Goal: Information Seeking & Learning: Learn about a topic

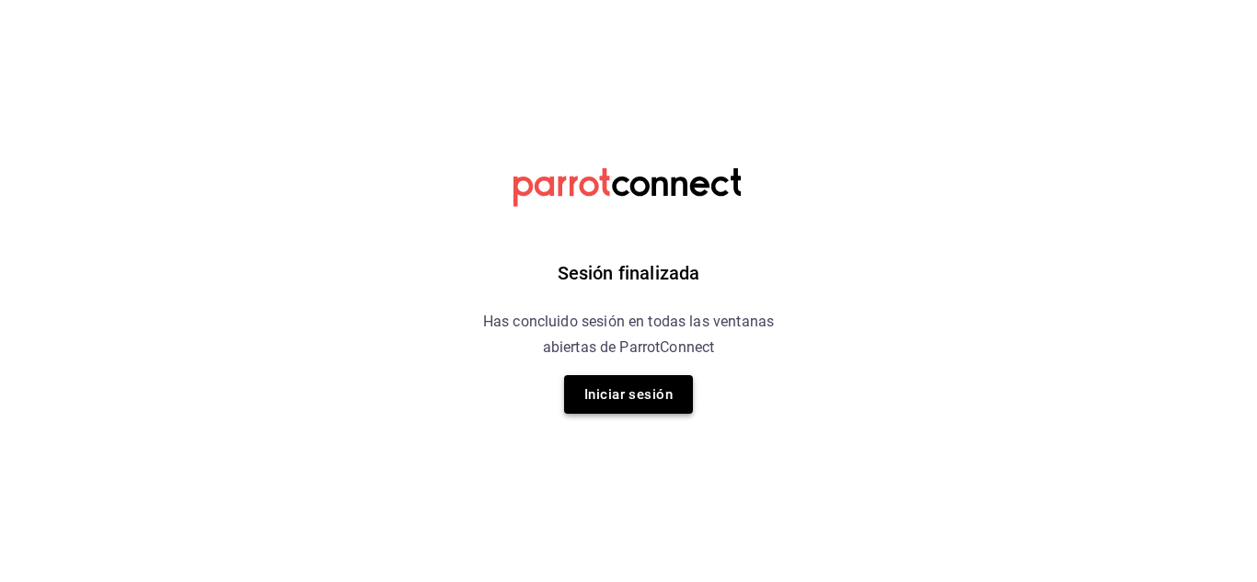
click at [608, 402] on button "Iniciar sesión" at bounding box center [628, 394] width 129 height 39
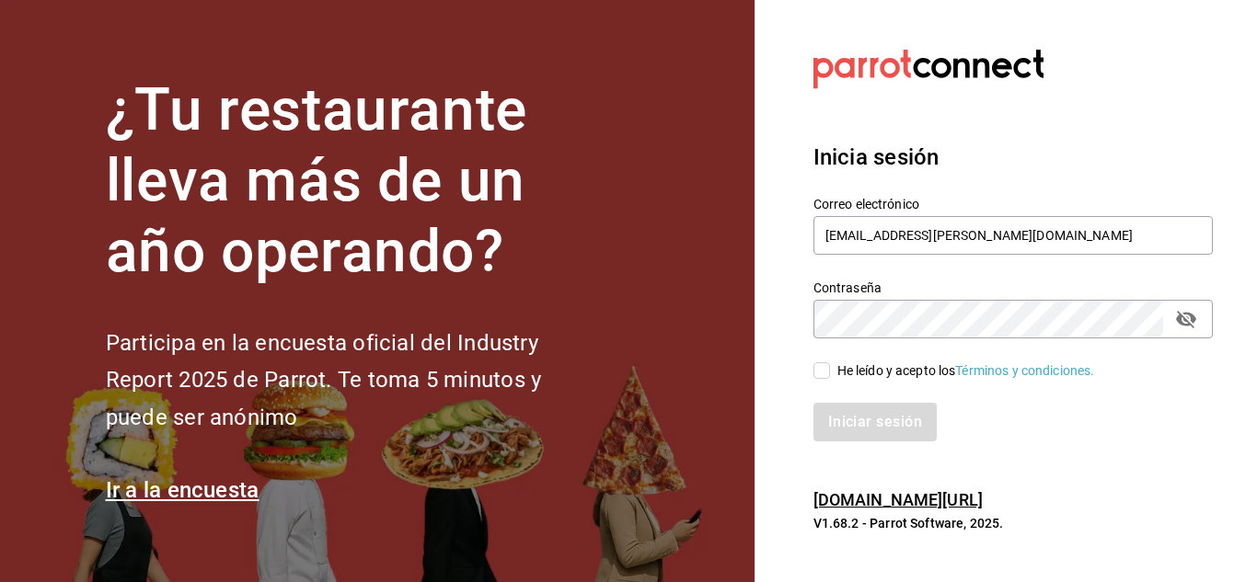
click at [821, 373] on input "He leído y acepto los Términos y condiciones." at bounding box center [821, 370] width 17 height 17
checkbox input "true"
click at [835, 434] on button "Iniciar sesión" at bounding box center [875, 422] width 125 height 39
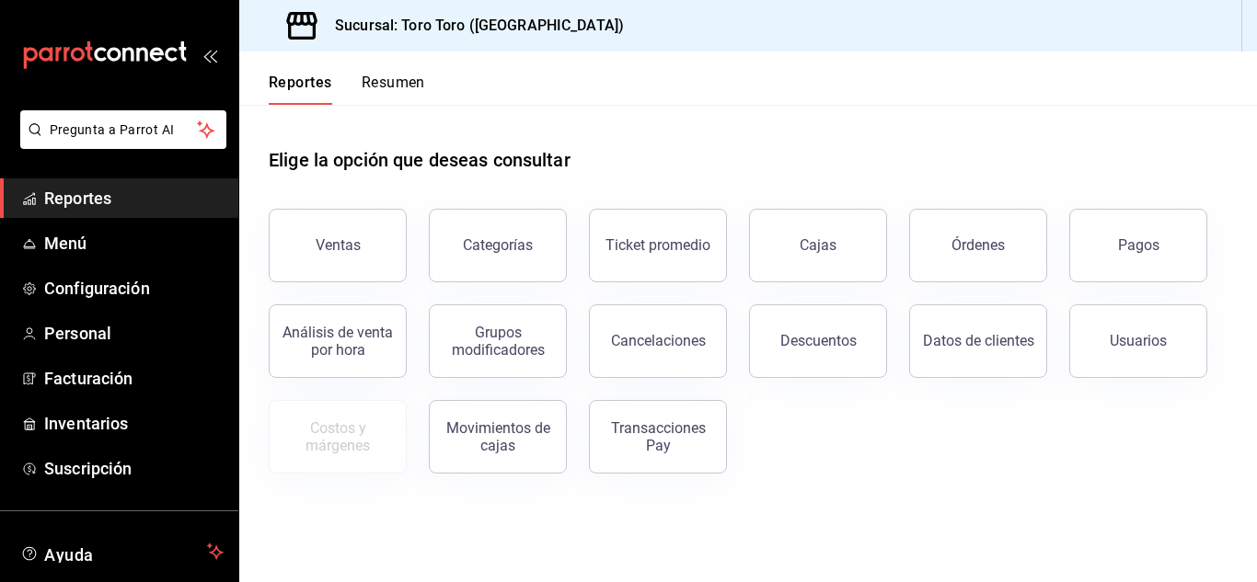
click at [401, 92] on button "Resumen" at bounding box center [393, 89] width 63 height 31
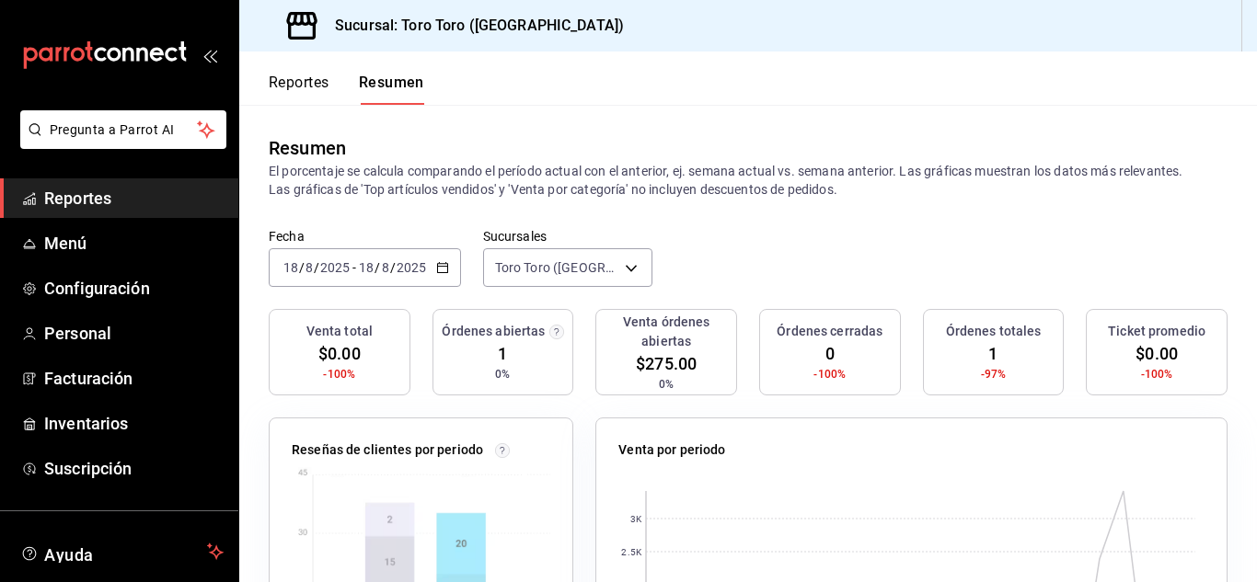
click at [311, 69] on div "Reportes Resumen" at bounding box center [331, 78] width 185 height 53
click at [302, 75] on button "Reportes" at bounding box center [299, 89] width 61 height 31
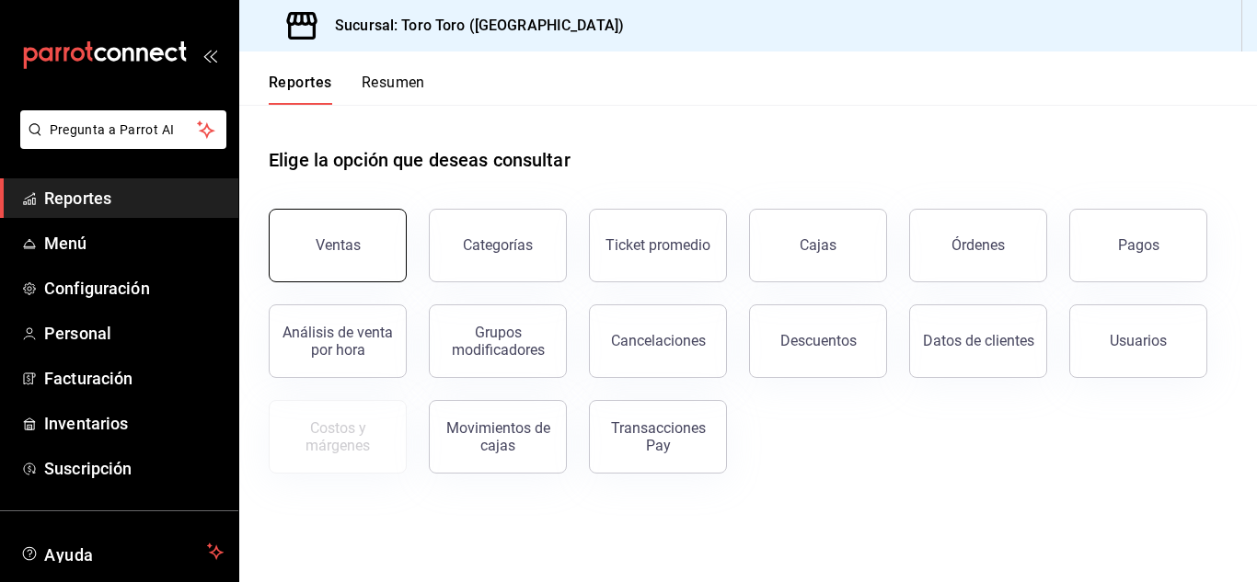
click at [293, 240] on button "Ventas" at bounding box center [338, 246] width 138 height 74
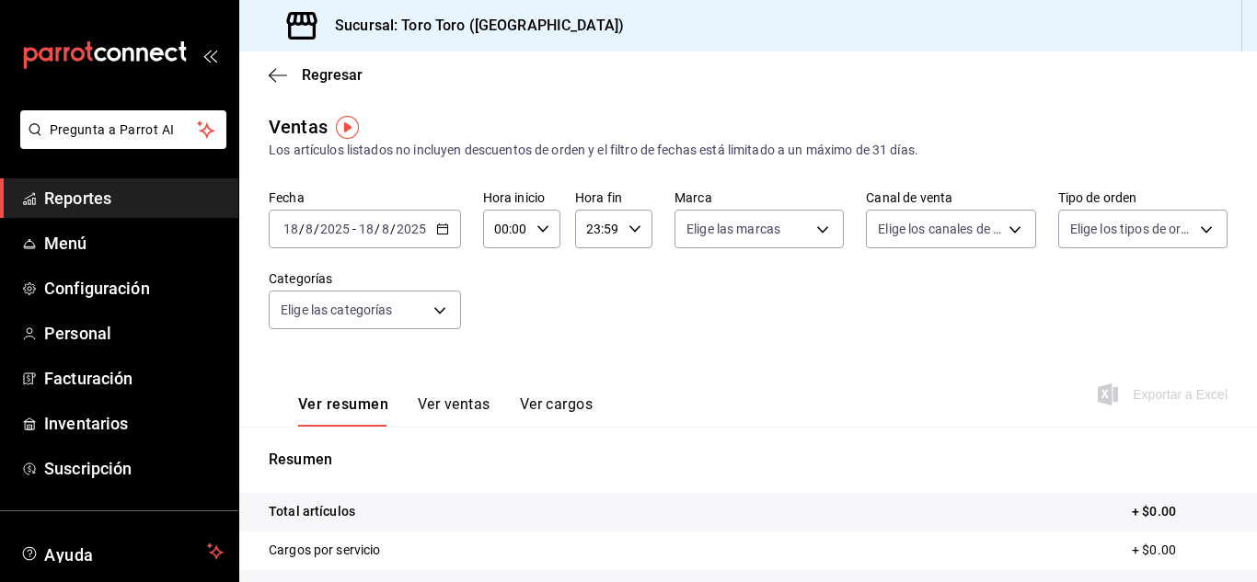
click at [441, 227] on icon "button" at bounding box center [442, 229] width 13 height 13
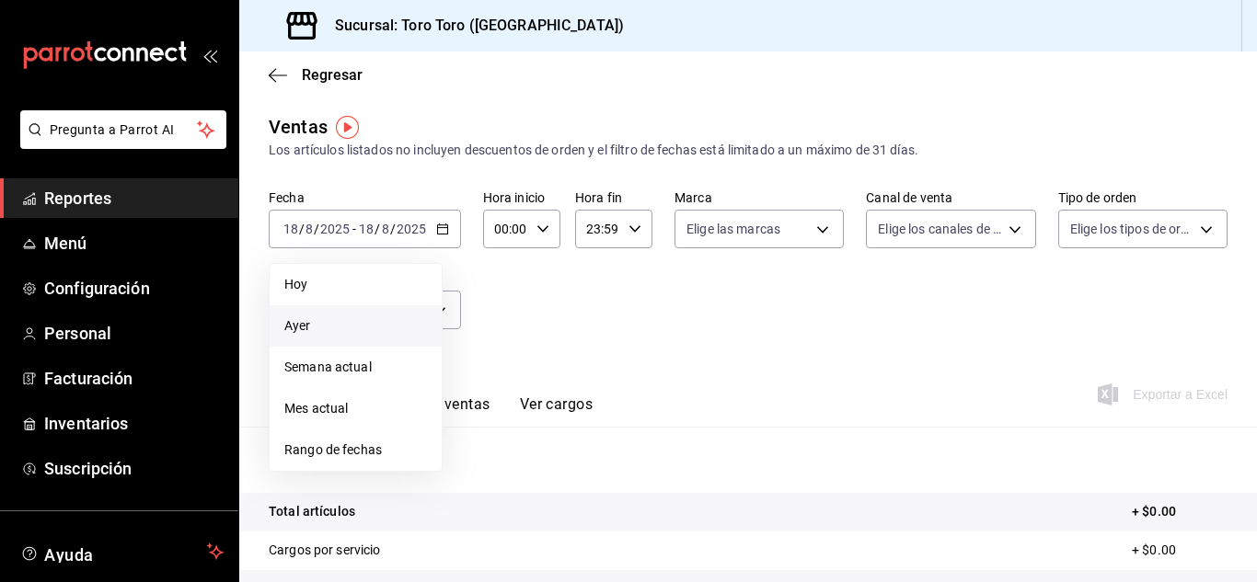
click at [346, 319] on span "Ayer" at bounding box center [355, 325] width 143 height 19
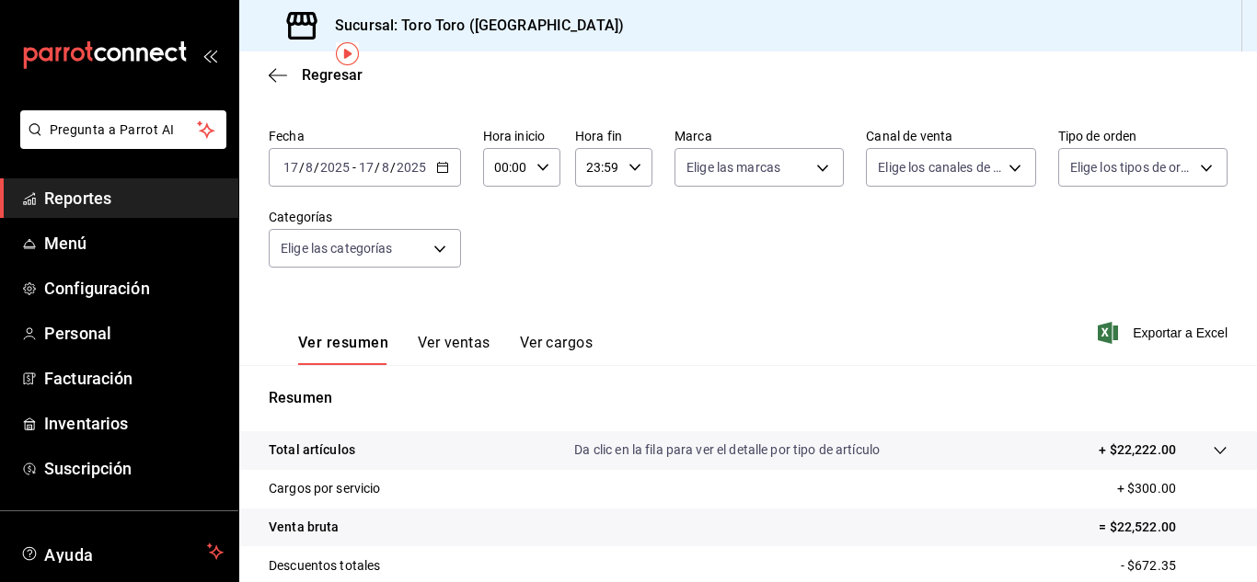
scroll to position [92, 0]
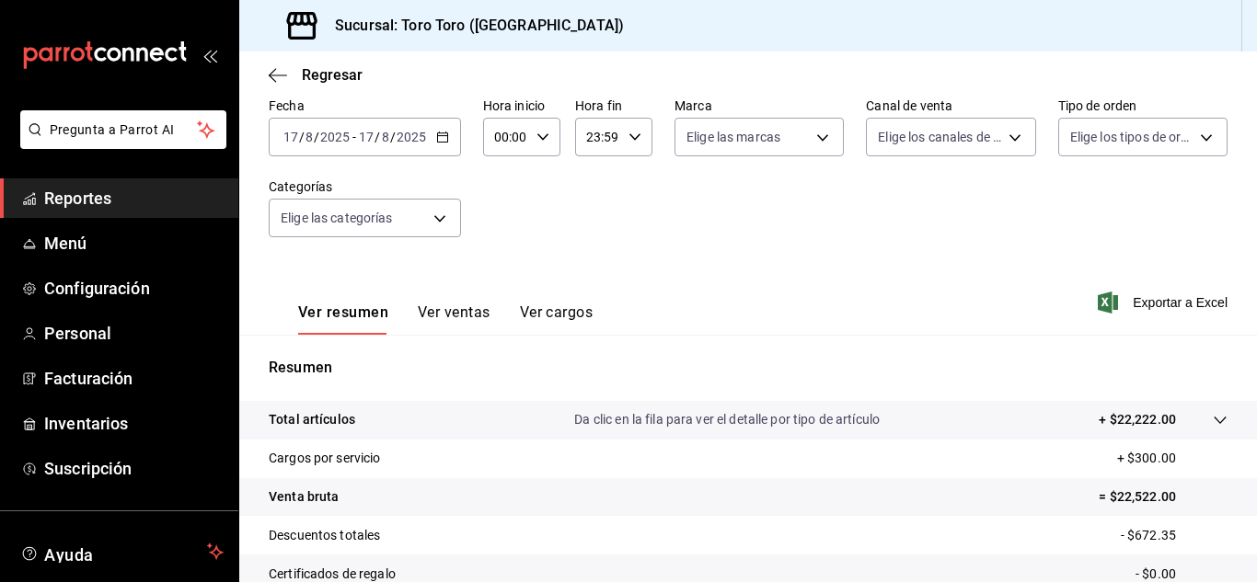
click at [454, 311] on button "Ver ventas" at bounding box center [454, 319] width 73 height 31
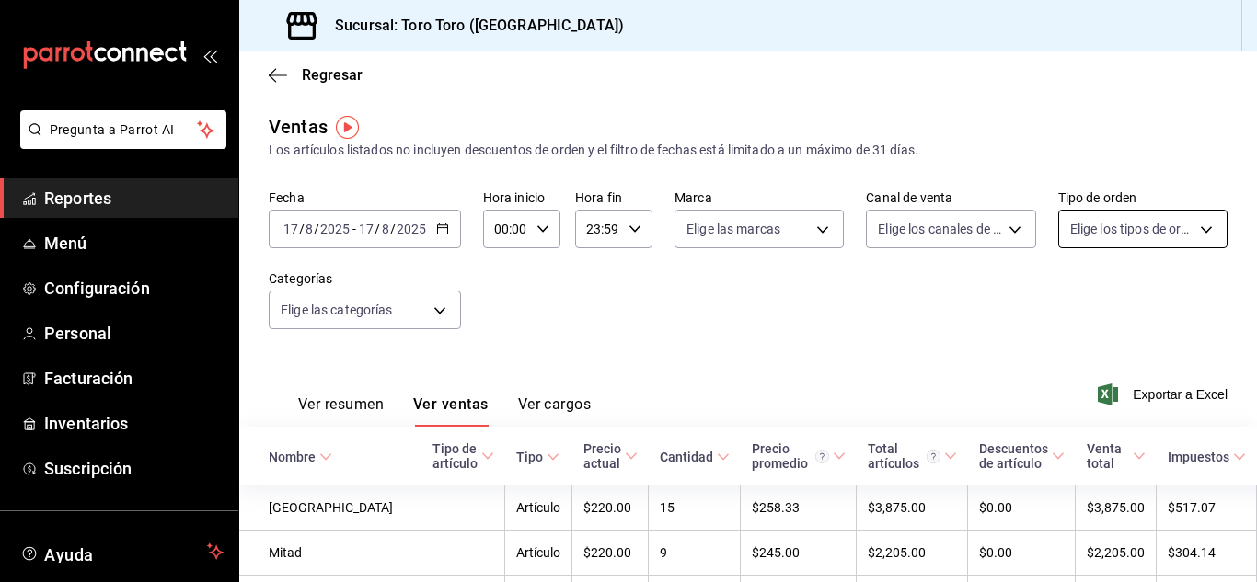
click at [1183, 228] on body "Pregunta a Parrot AI Reportes Menú Configuración Personal Facturación Inventari…" at bounding box center [628, 291] width 1257 height 582
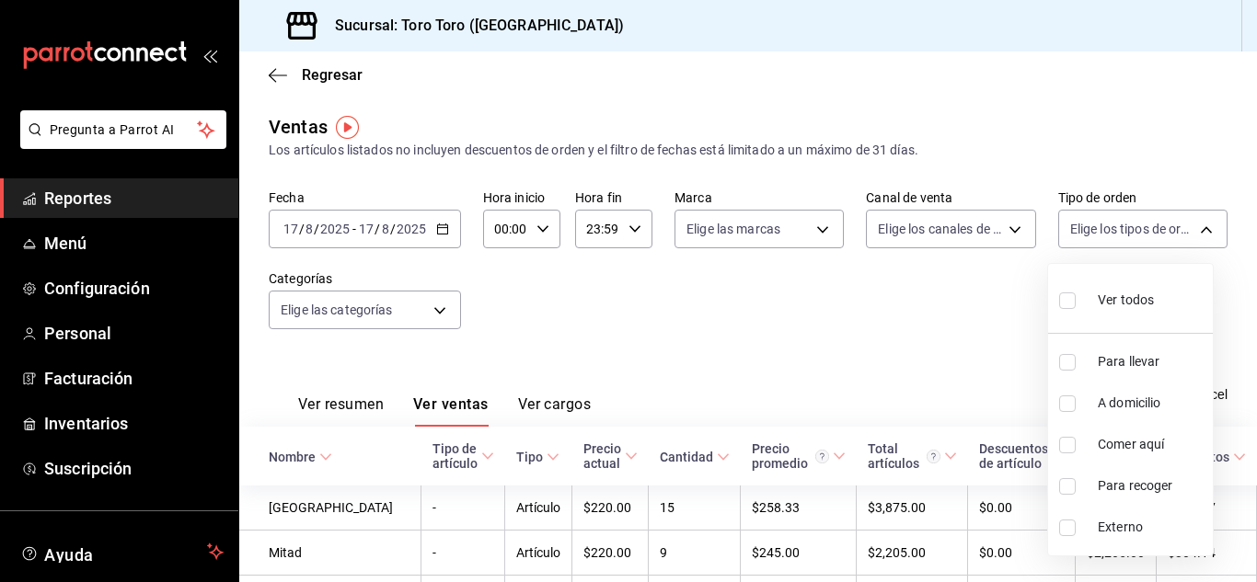
click at [1064, 446] on input "checkbox" at bounding box center [1067, 445] width 17 height 17
checkbox input "true"
type input "6c9ac38a-6f7a-4fff-bdb9-60f172351bd2"
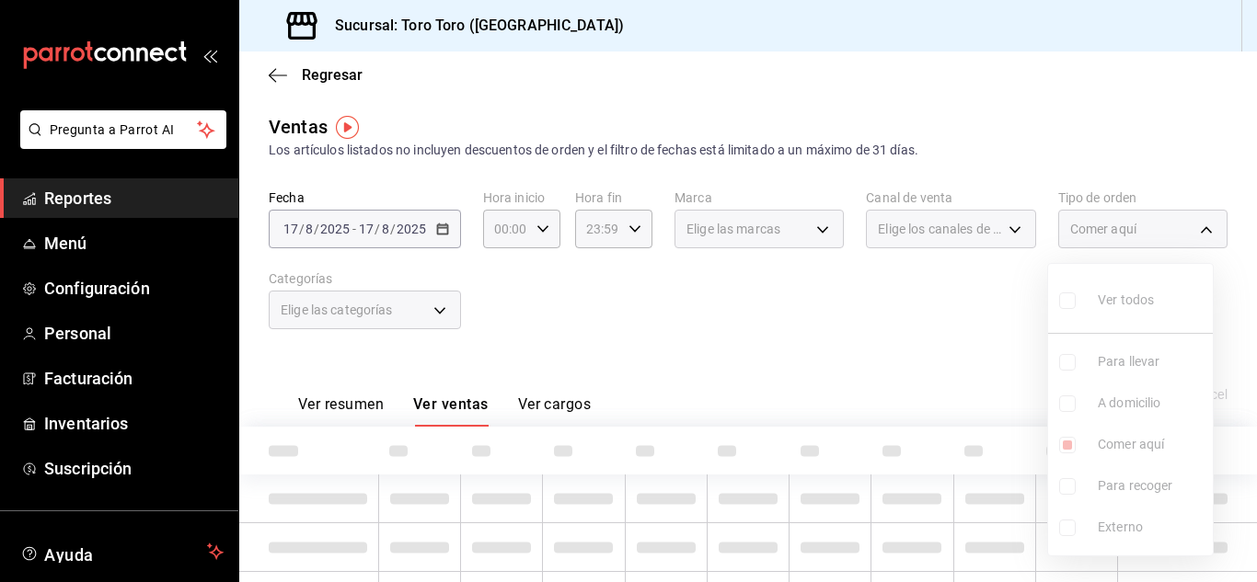
click at [902, 362] on div at bounding box center [628, 291] width 1257 height 582
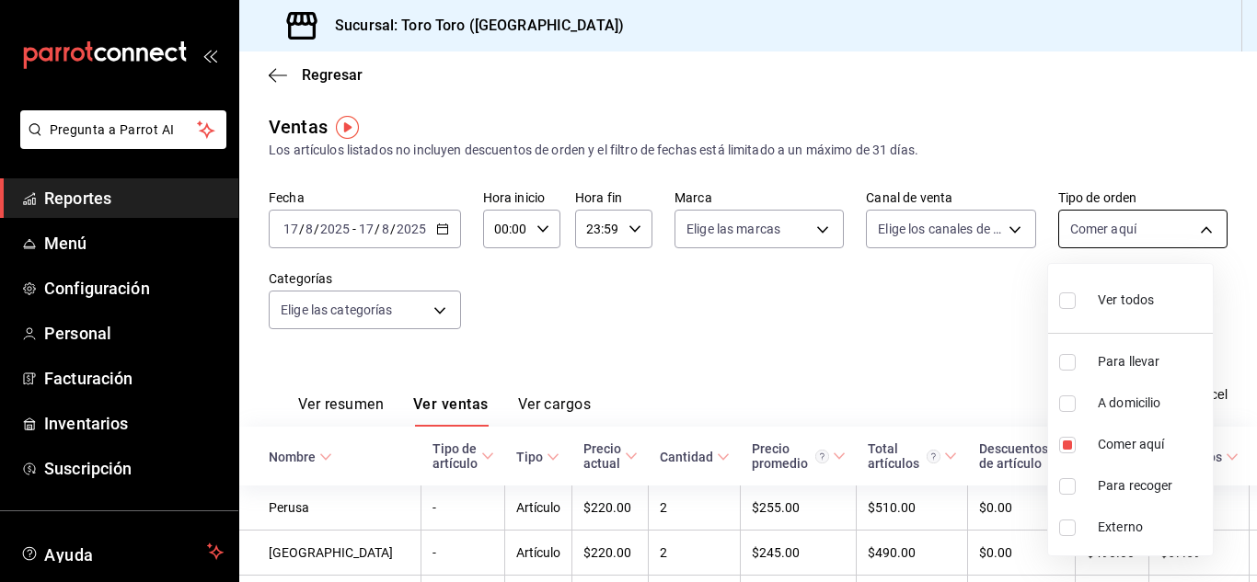
click at [1178, 235] on body "Pregunta a Parrot AI Reportes Menú Configuración Personal Facturación Inventari…" at bounding box center [628, 291] width 1257 height 582
click at [1069, 454] on li "Comer aquí" at bounding box center [1130, 444] width 165 height 41
checkbox input "false"
click at [809, 322] on div at bounding box center [628, 291] width 1257 height 582
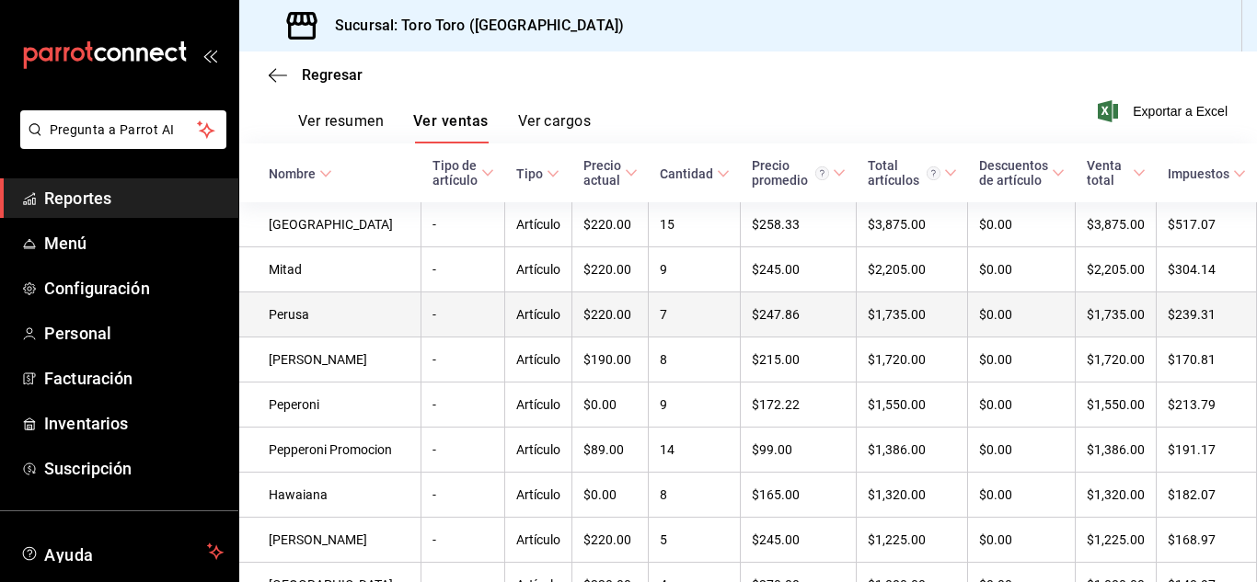
scroll to position [276, 0]
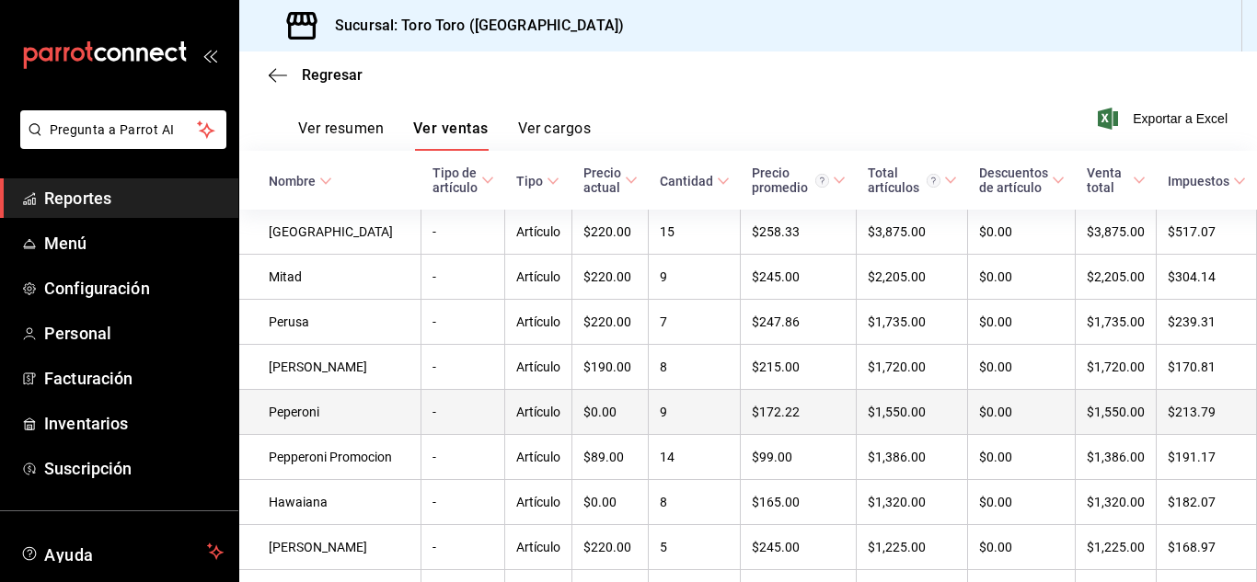
click at [649, 435] on td "9" at bounding box center [695, 412] width 92 height 45
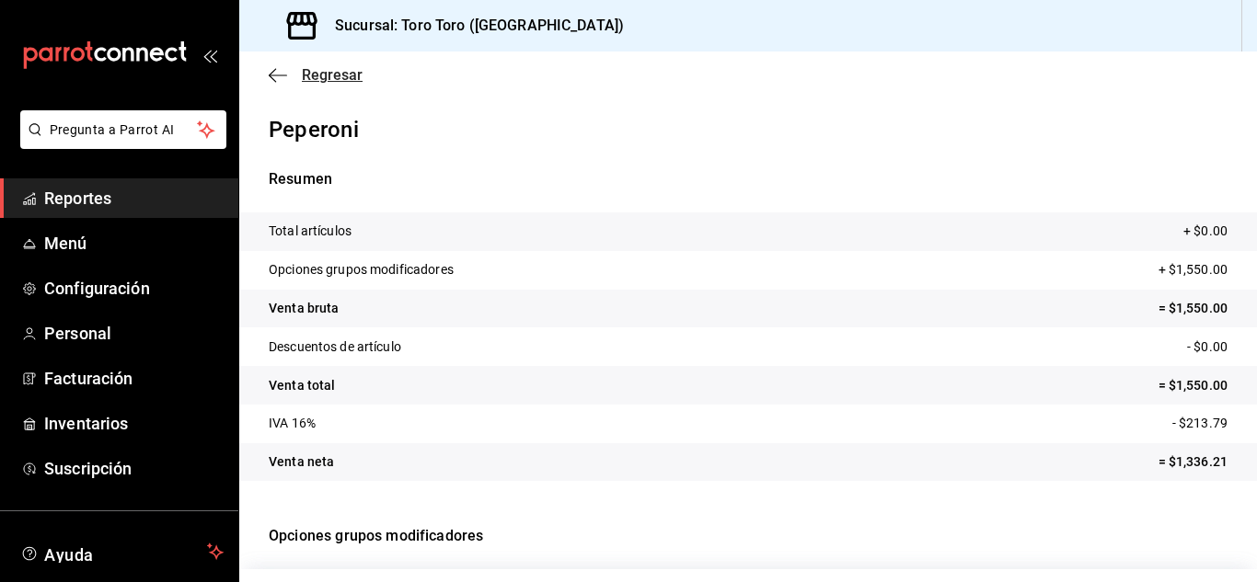
click at [326, 69] on span "Regresar" at bounding box center [332, 74] width 61 height 17
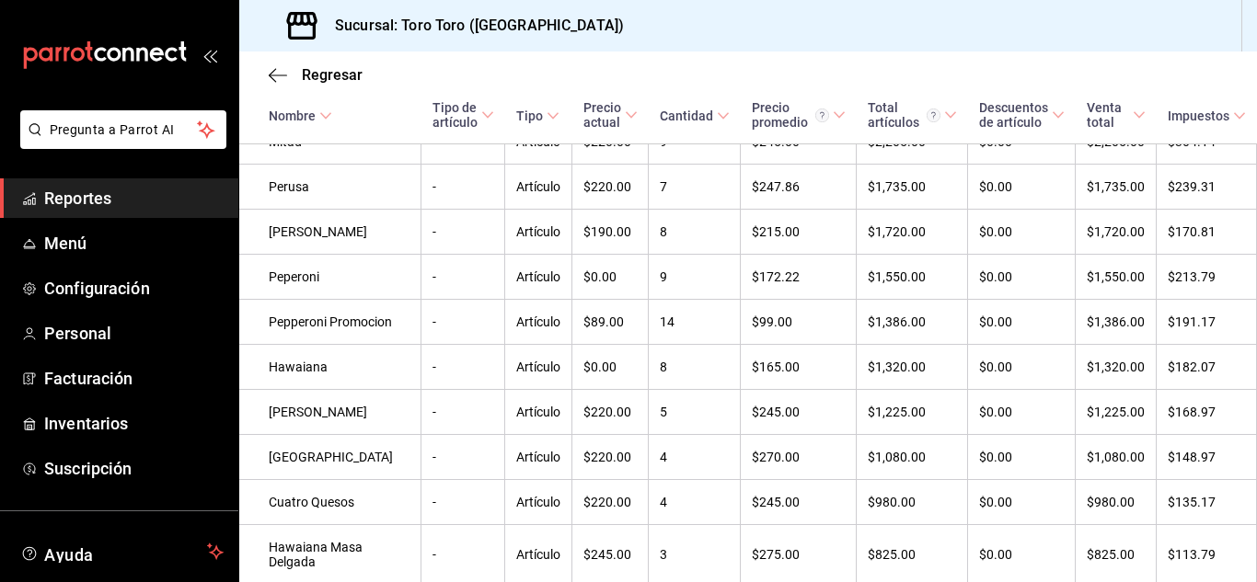
scroll to position [460, 0]
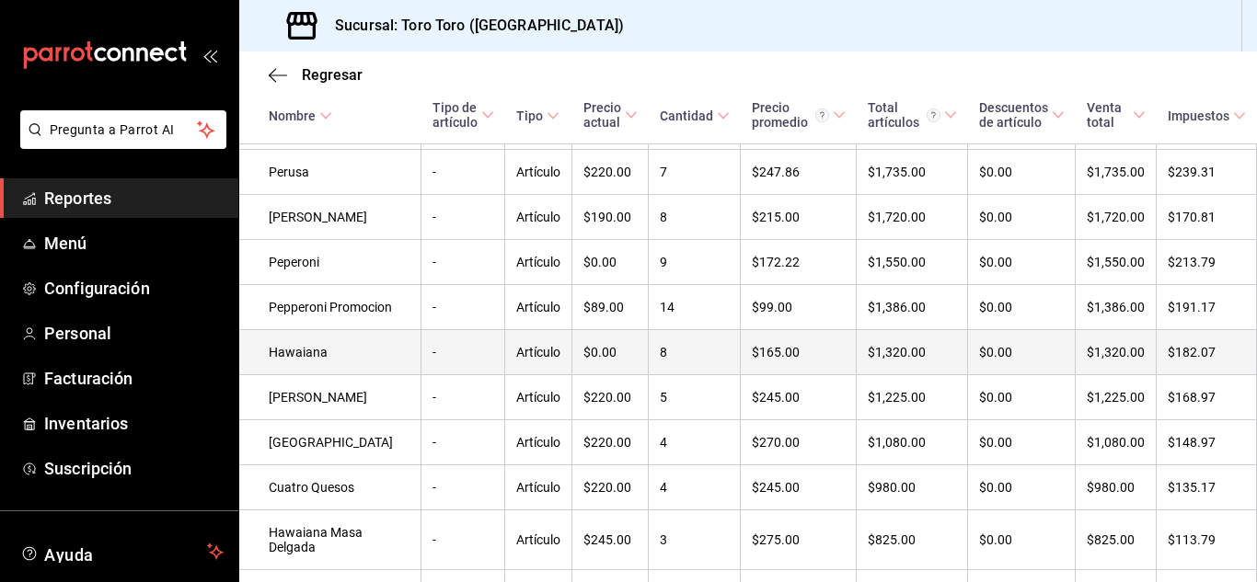
click at [649, 375] on td "8" at bounding box center [695, 352] width 92 height 45
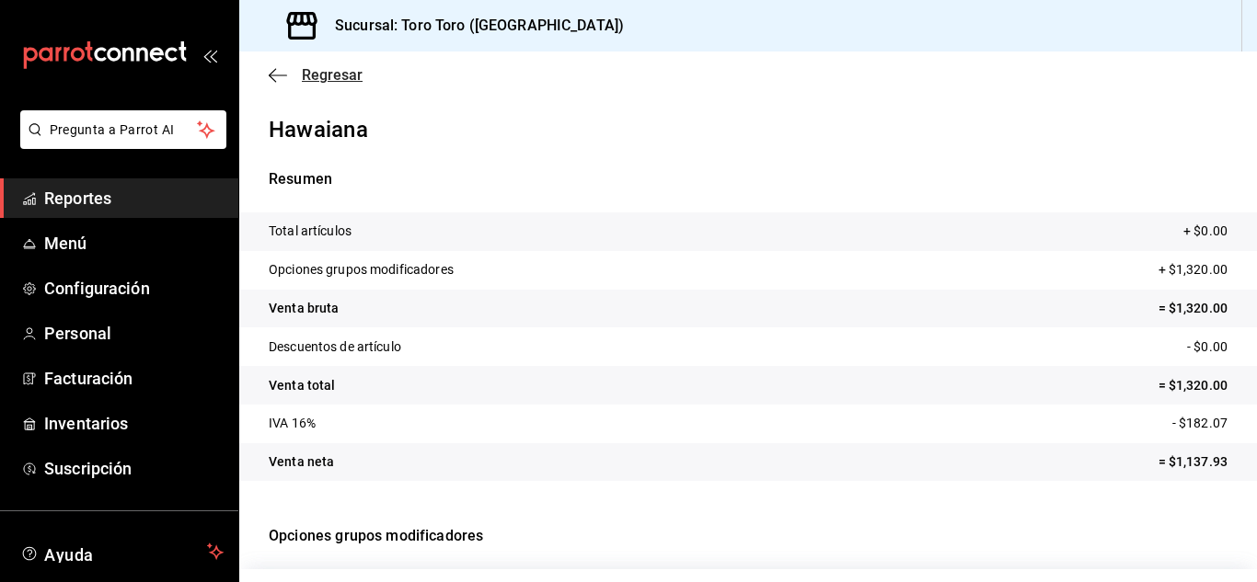
click at [340, 71] on span "Regresar" at bounding box center [332, 74] width 61 height 17
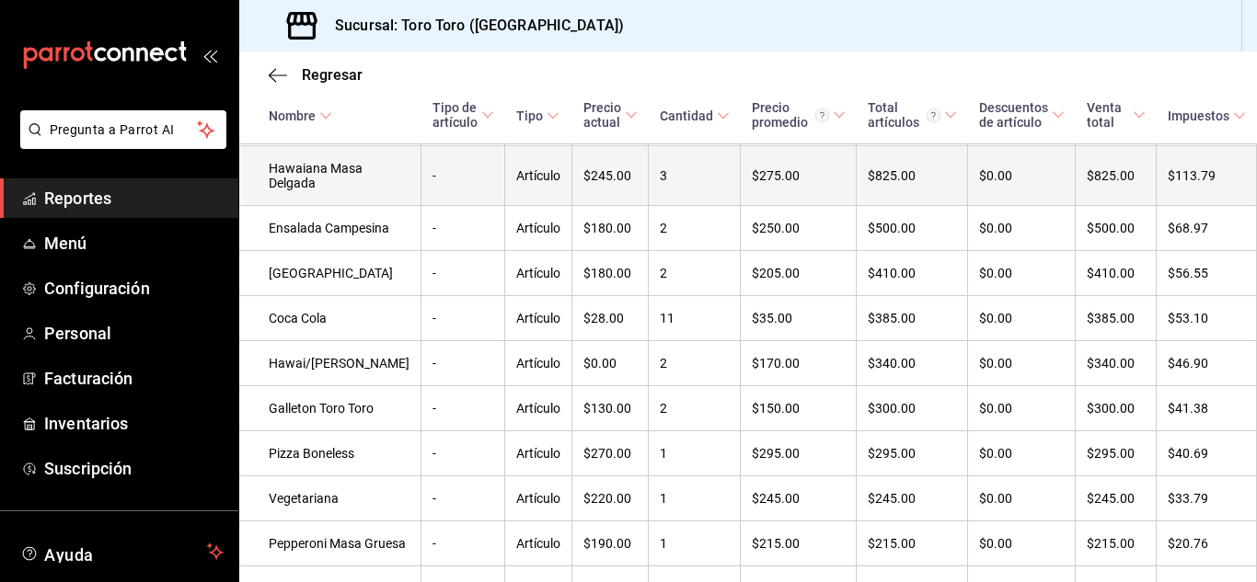
scroll to position [833, 0]
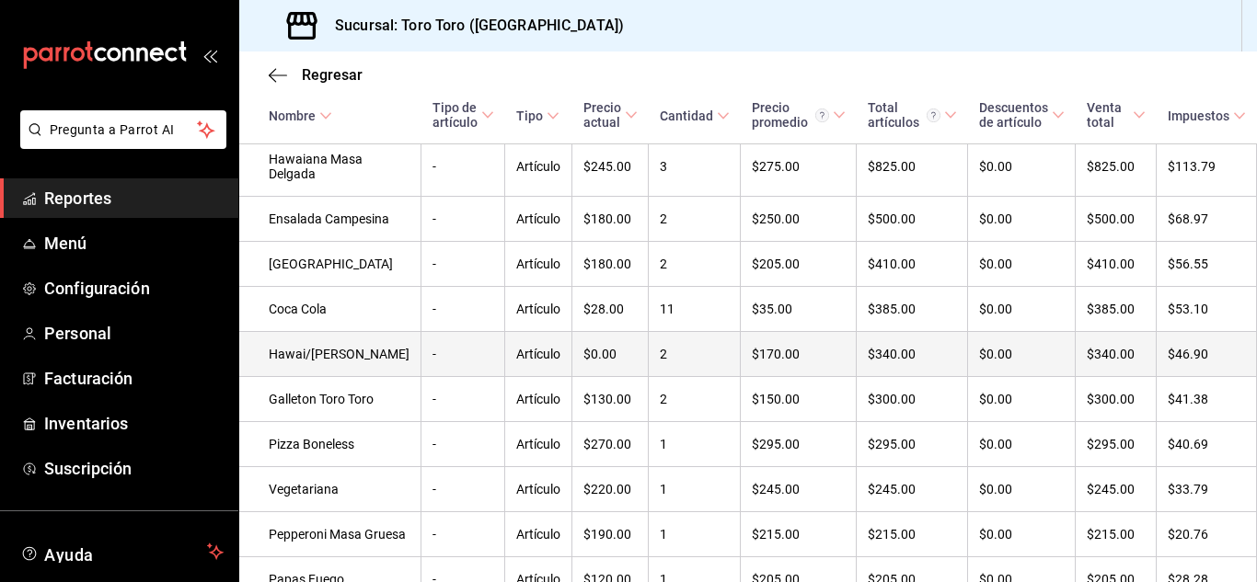
click at [649, 377] on td "2" at bounding box center [695, 354] width 92 height 45
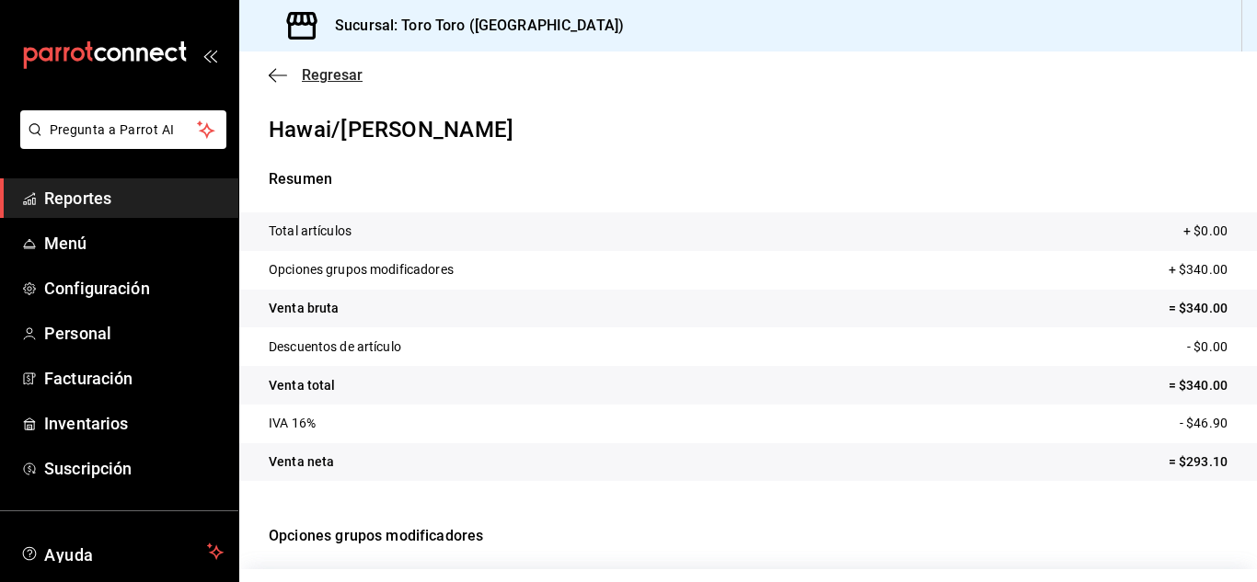
click at [327, 67] on span "Regresar" at bounding box center [332, 74] width 61 height 17
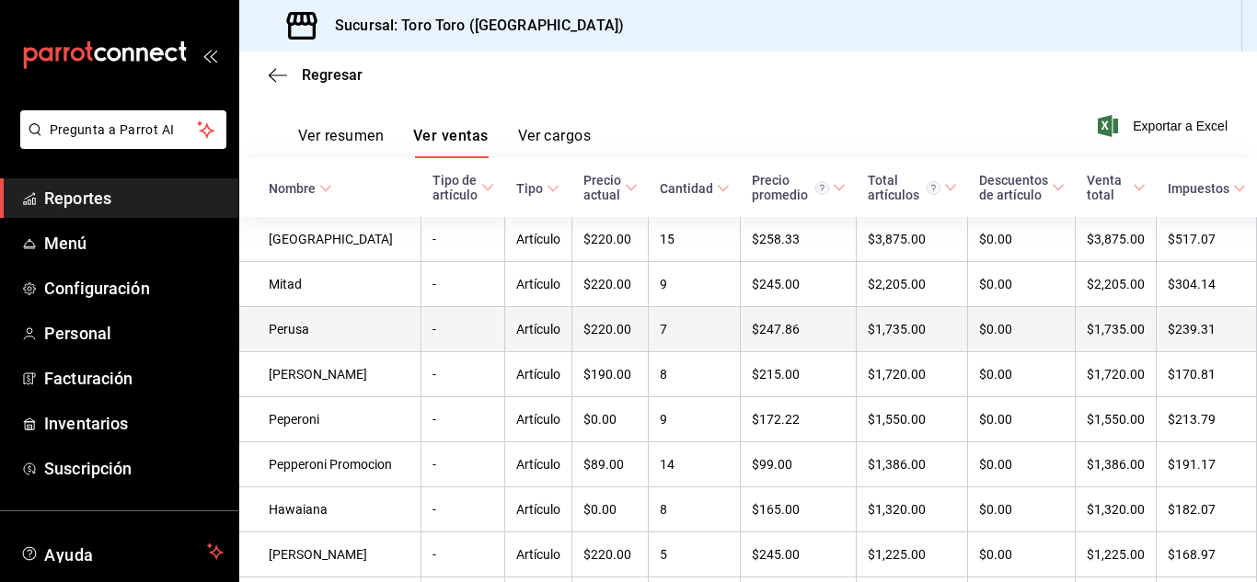
scroll to position [361, 0]
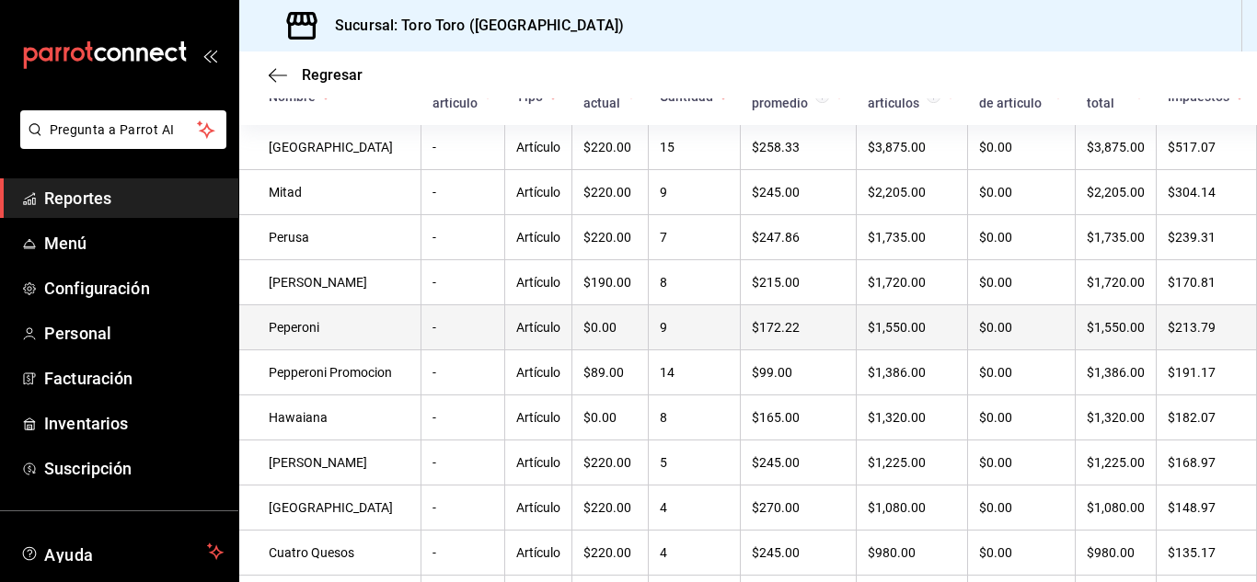
click at [649, 343] on td "9" at bounding box center [695, 327] width 92 height 45
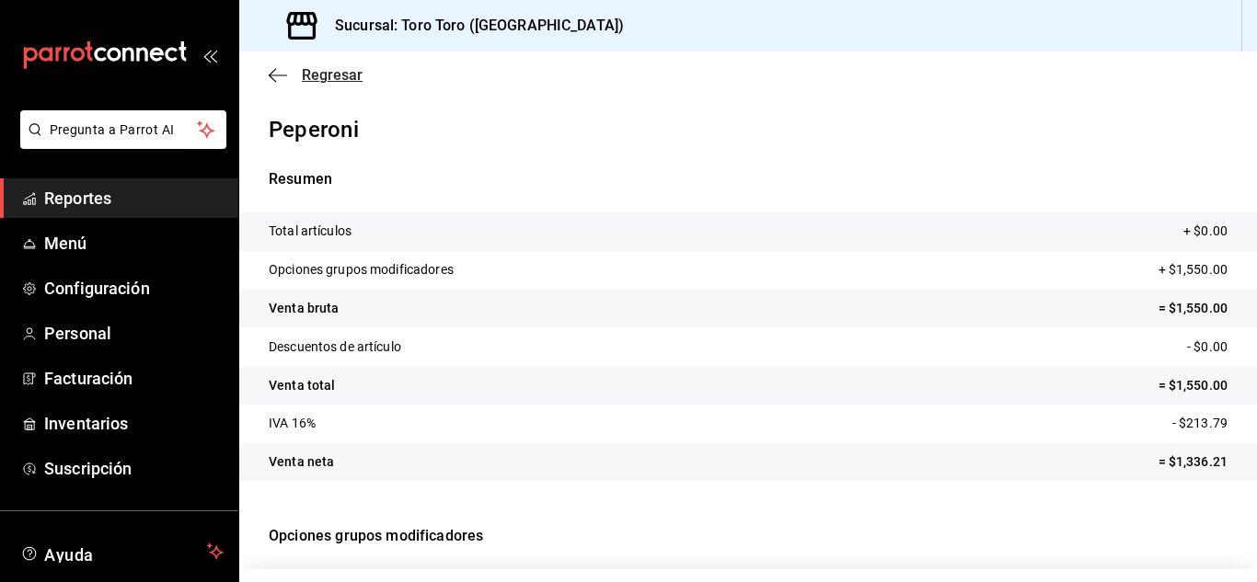
click at [334, 76] on span "Regresar" at bounding box center [332, 74] width 61 height 17
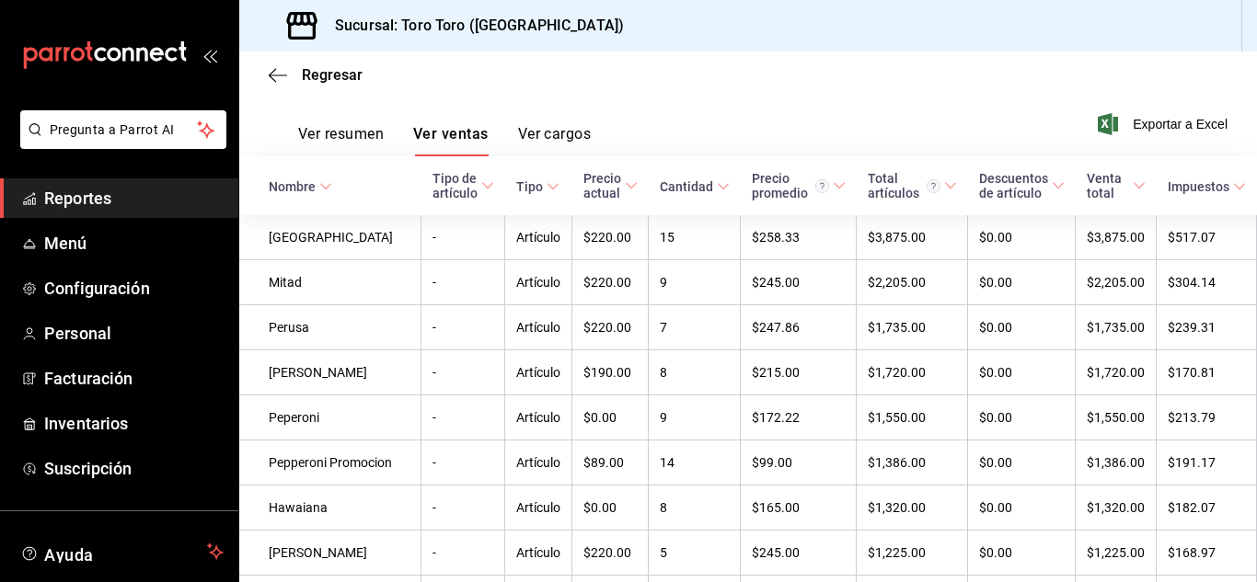
scroll to position [276, 0]
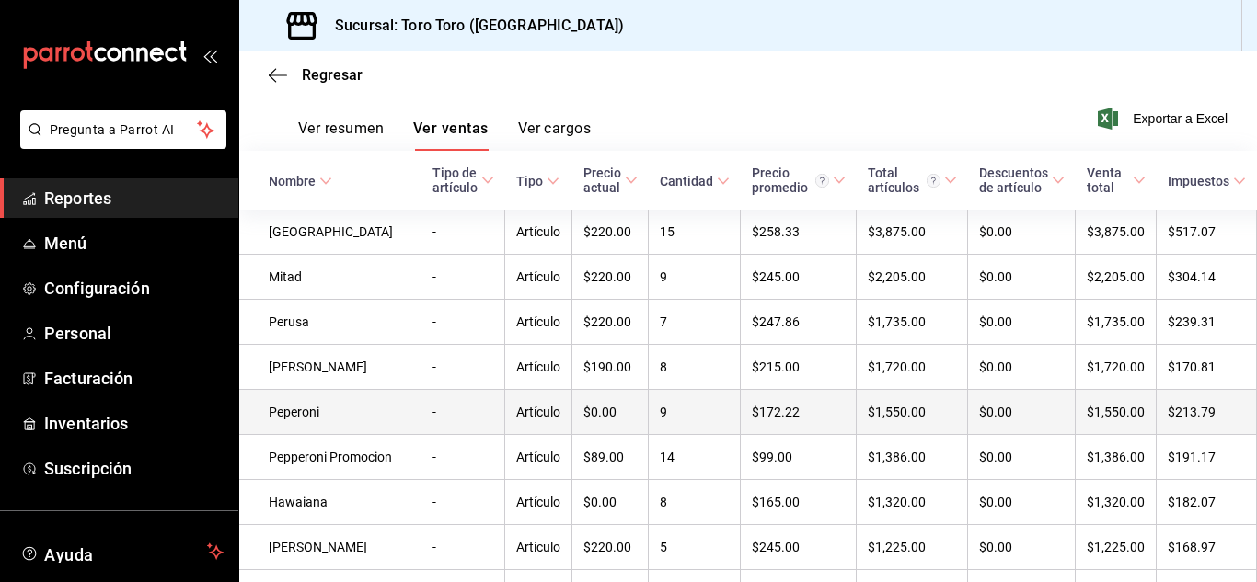
click at [649, 435] on td "9" at bounding box center [695, 412] width 92 height 45
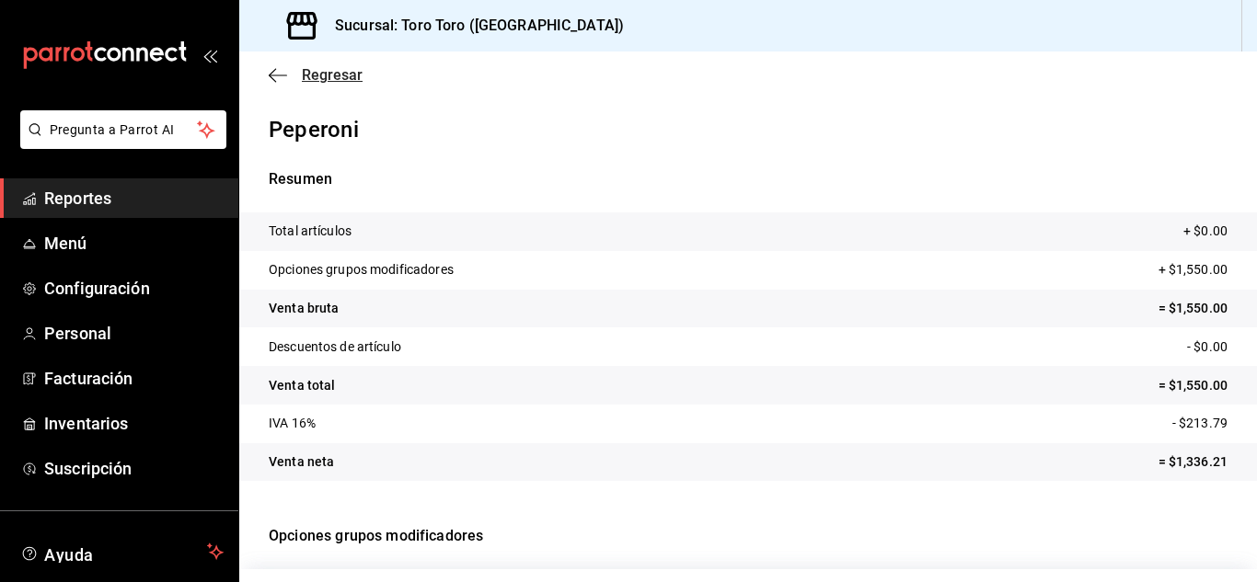
click at [327, 80] on span "Regresar" at bounding box center [332, 74] width 61 height 17
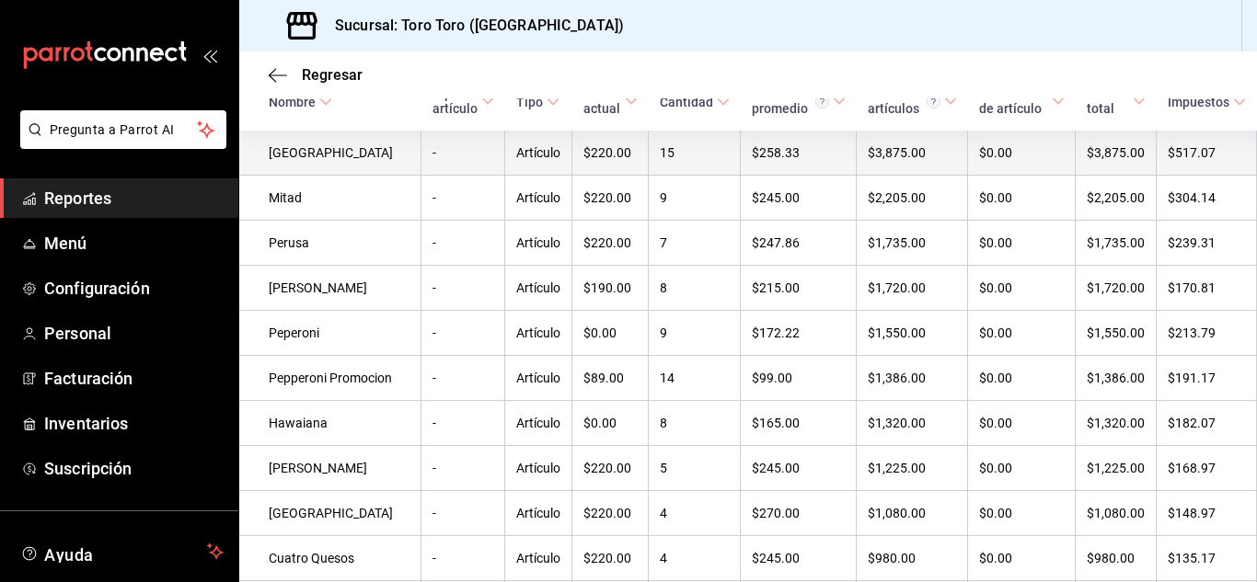
scroll to position [373, 0]
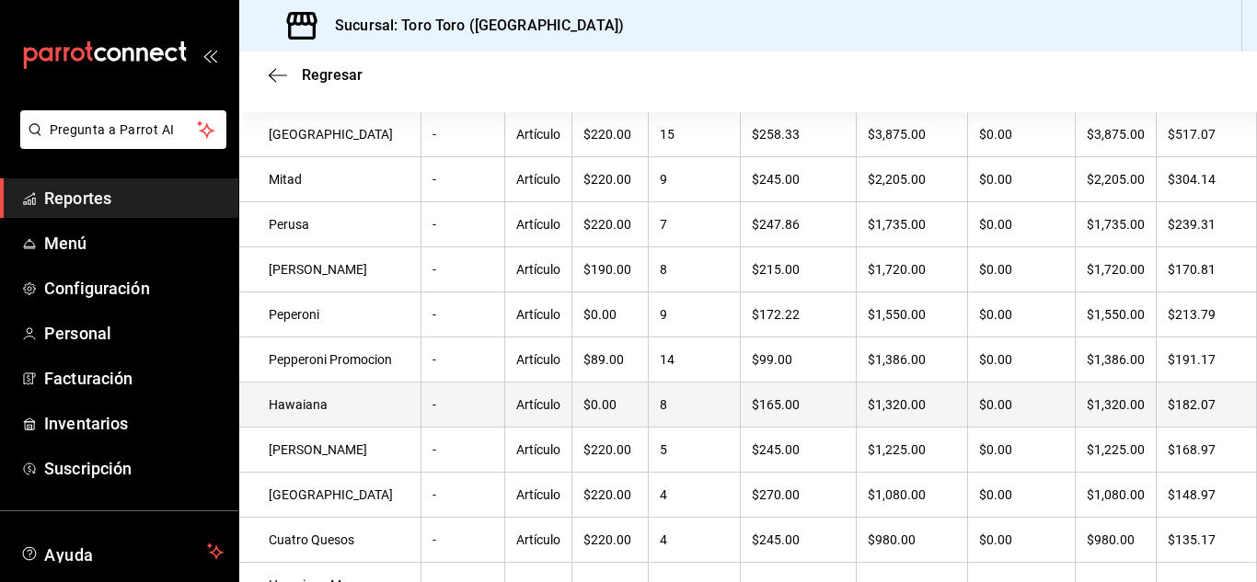
click at [649, 428] on td "8" at bounding box center [695, 405] width 92 height 45
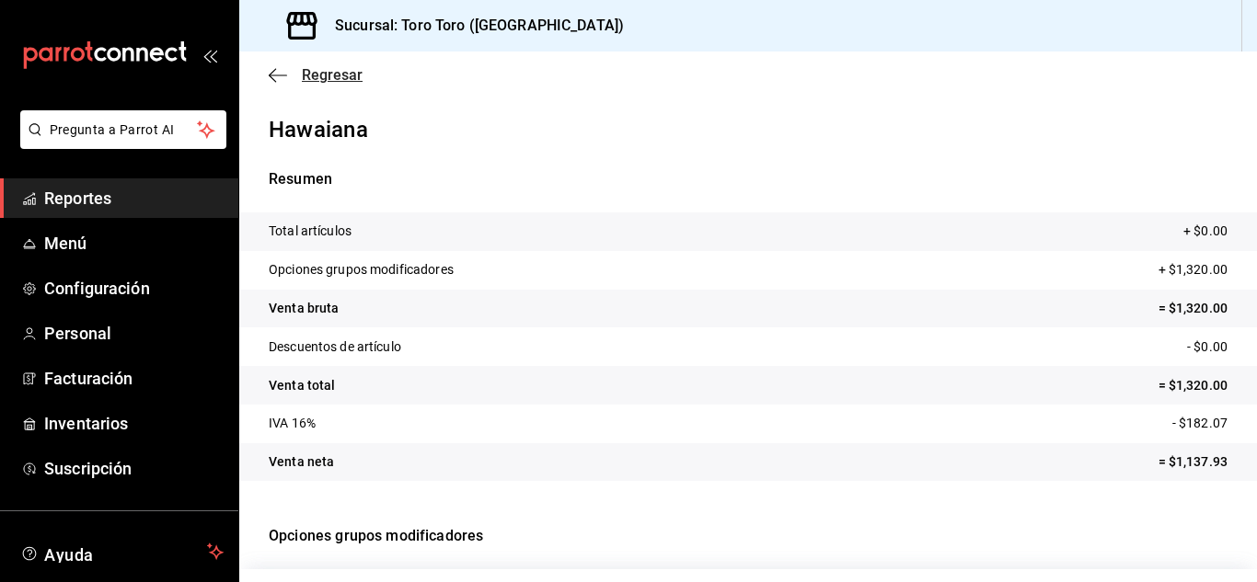
click at [325, 77] on span "Regresar" at bounding box center [332, 74] width 61 height 17
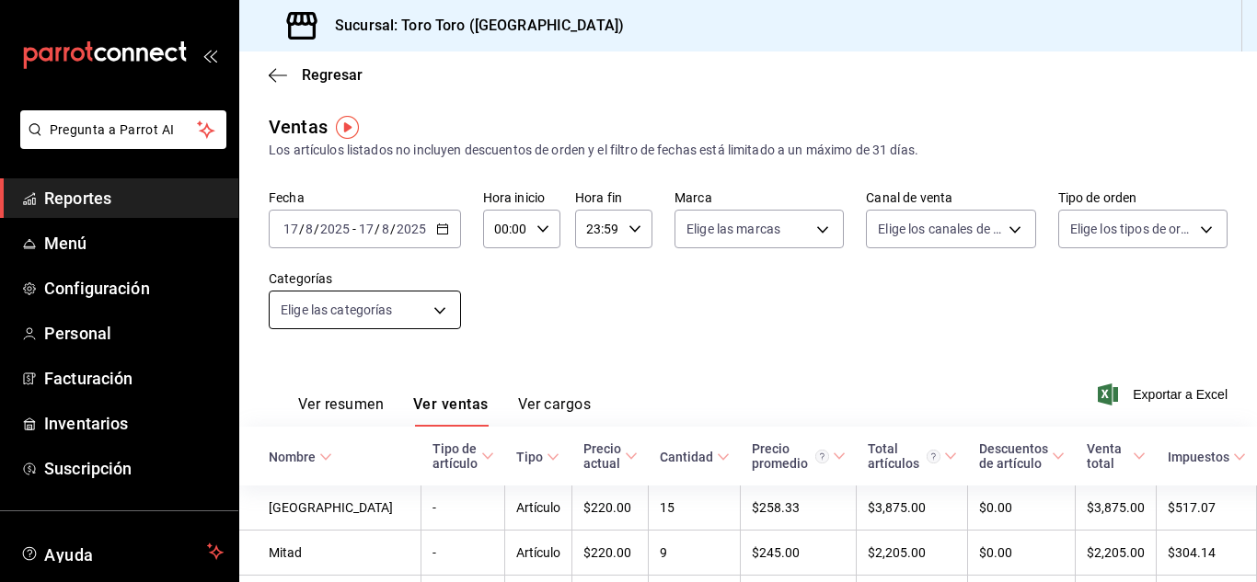
click at [431, 298] on body "Pregunta a Parrot AI Reportes Menú Configuración Personal Facturación Inventari…" at bounding box center [628, 291] width 1257 height 582
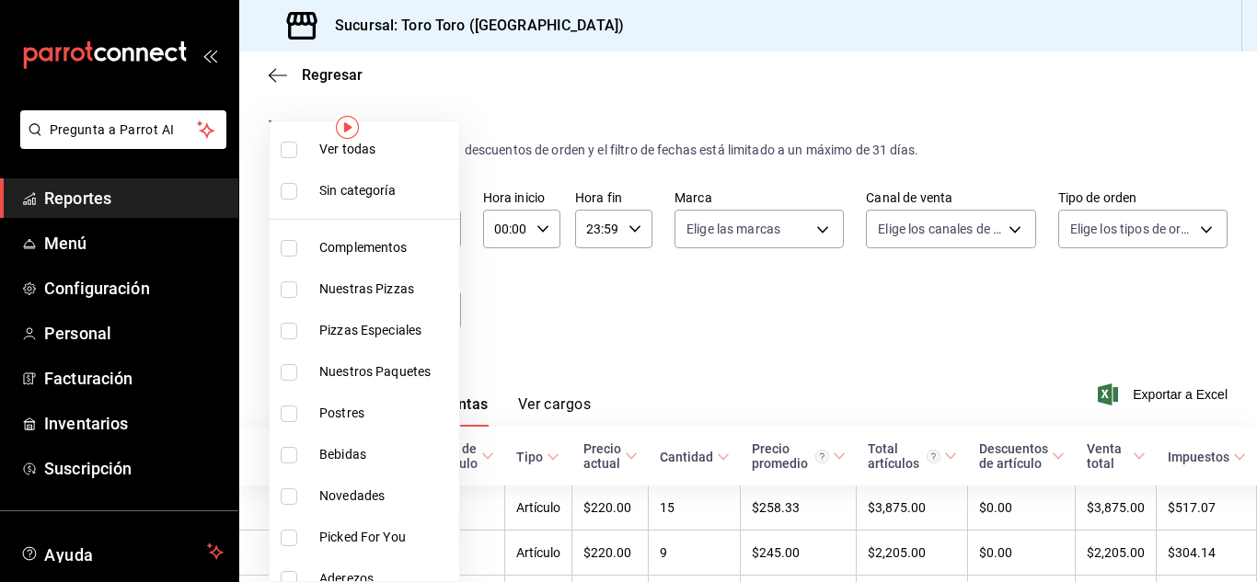
click at [294, 457] on input "checkbox" at bounding box center [289, 455] width 17 height 17
checkbox input "true"
type input "b7036455-b84b-4f87-8260-2e38ca45290f"
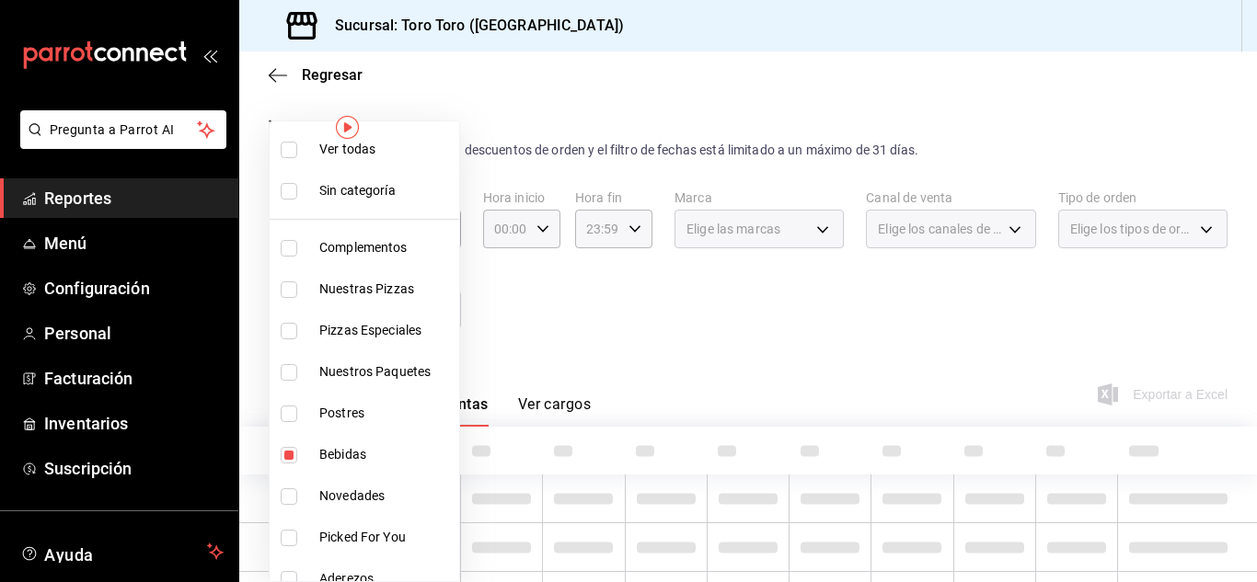
click at [554, 325] on div at bounding box center [628, 291] width 1257 height 582
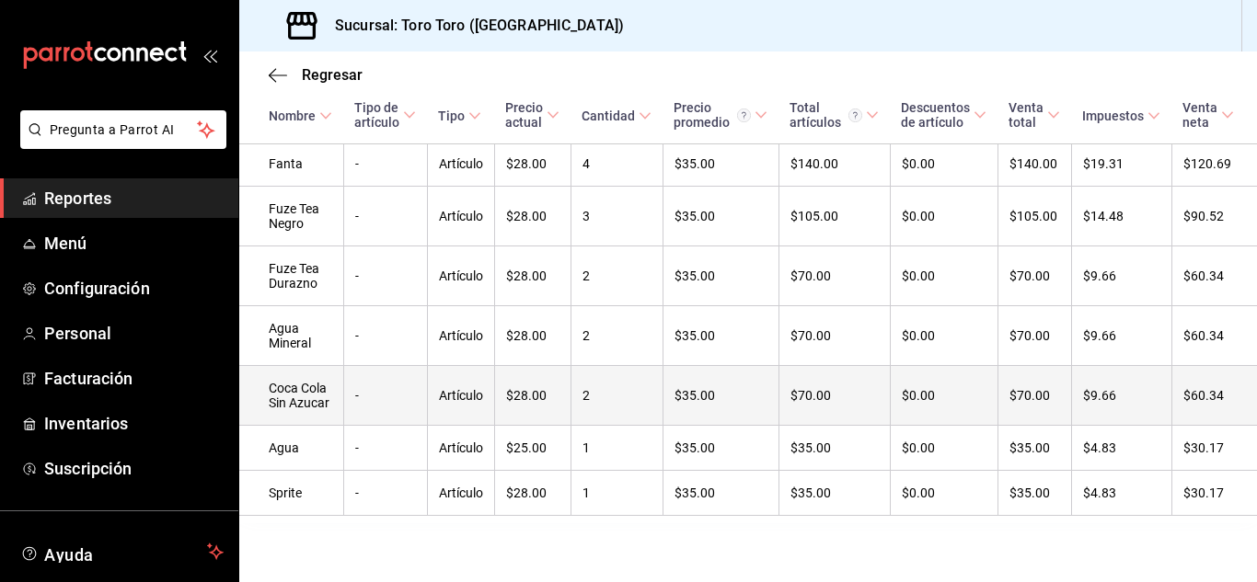
scroll to position [496, 0]
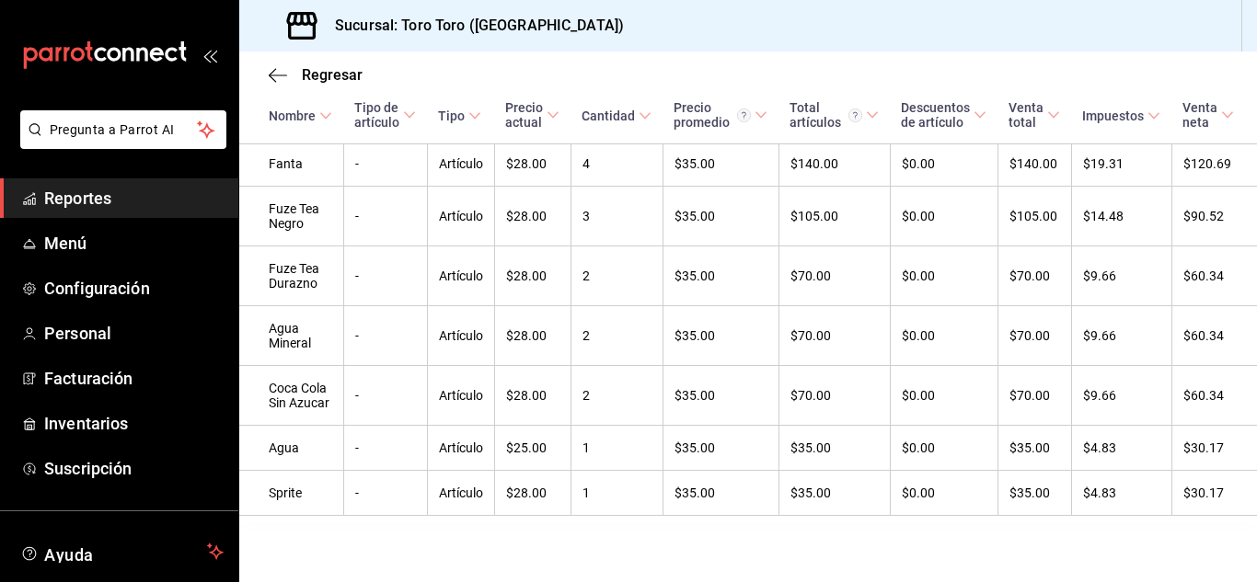
click at [109, 61] on icon "mailbox folders" at bounding box center [114, 54] width 14 height 14
